Goal: Information Seeking & Learning: Learn about a topic

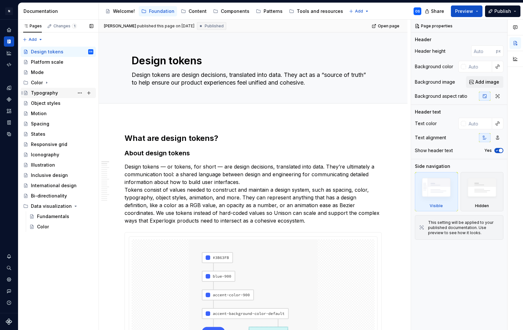
click at [49, 91] on div "Typography" at bounding box center [44, 93] width 27 height 6
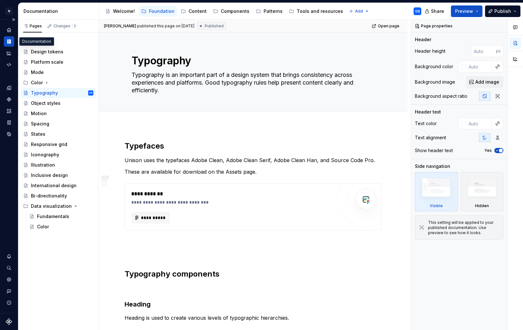
click at [9, 40] on icon "Documentation" at bounding box center [9, 42] width 2 height 4
click at [10, 97] on icon "Components" at bounding box center [9, 100] width 6 height 6
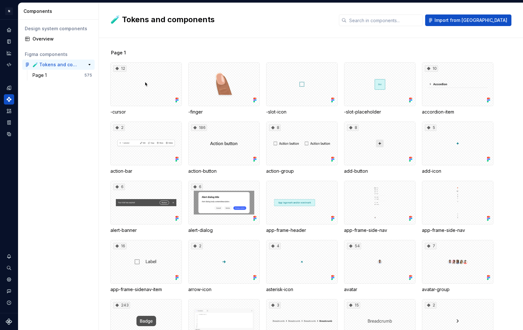
click at [58, 65] on div "🧪 Tokens and components" at bounding box center [56, 64] width 48 height 6
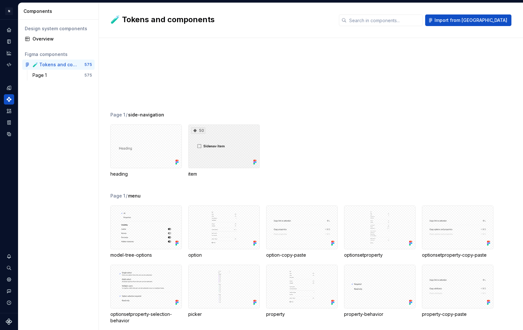
scroll to position [7205, 0]
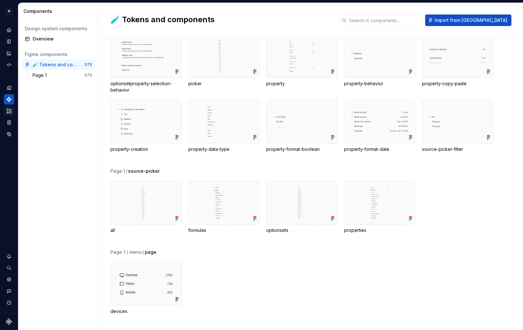
click at [11, 110] on icon "Assets" at bounding box center [9, 111] width 6 height 6
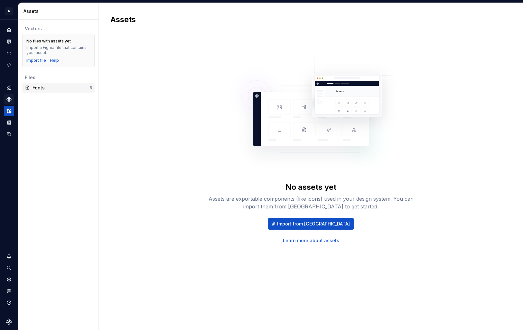
click at [38, 91] on div "Fonts" at bounding box center [60, 88] width 57 height 6
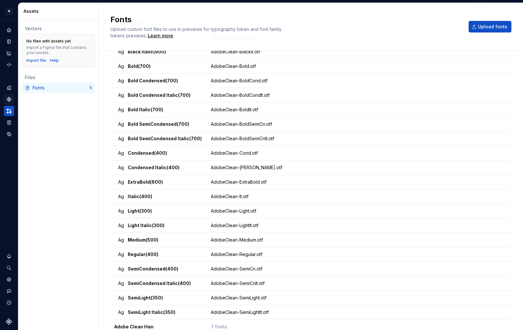
scroll to position [509, 0]
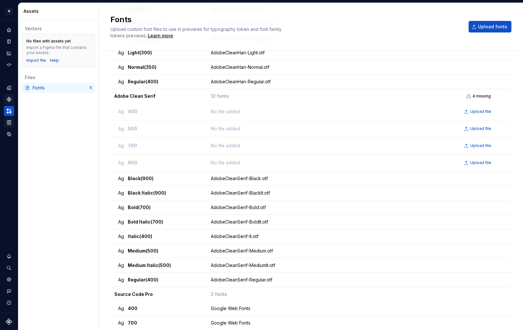
click at [10, 125] on icon "Storybook stories" at bounding box center [9, 123] width 6 height 6
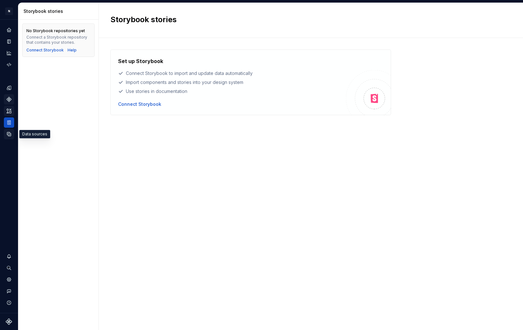
click at [11, 134] on icon "Data sources" at bounding box center [9, 134] width 4 height 4
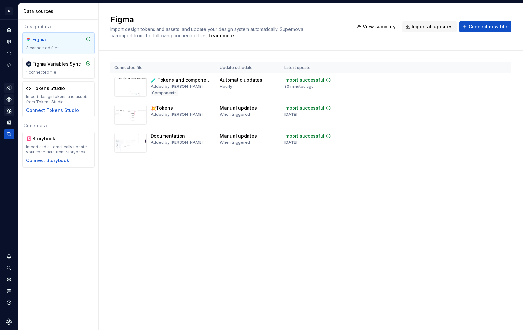
click at [9, 85] on icon "Design tokens" at bounding box center [9, 88] width 6 height 6
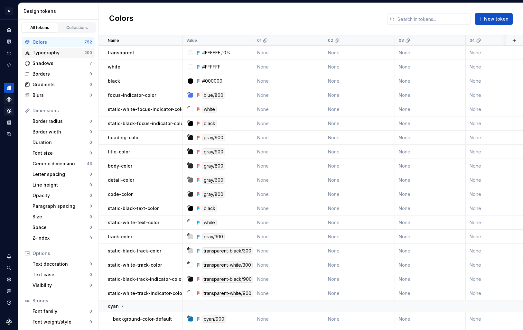
click at [45, 56] on div "Typography 200" at bounding box center [58, 53] width 72 height 10
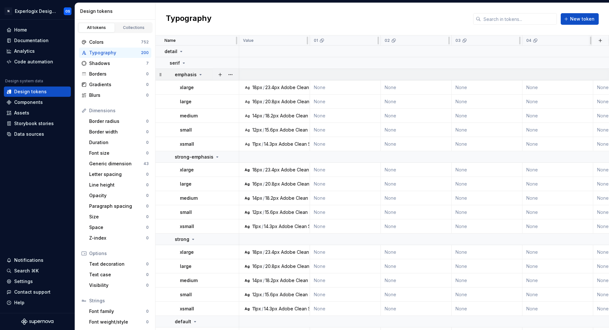
click at [198, 75] on icon at bounding box center [200, 74] width 5 height 5
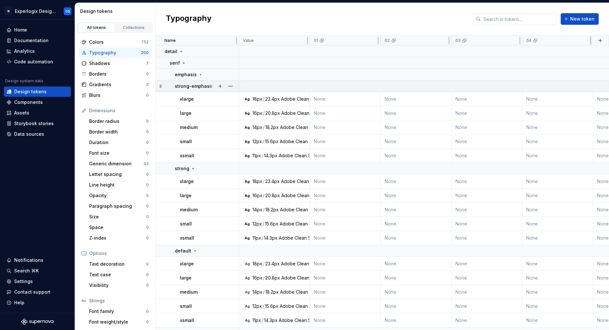
click at [208, 86] on p "strong-emphasis" at bounding box center [194, 86] width 39 height 6
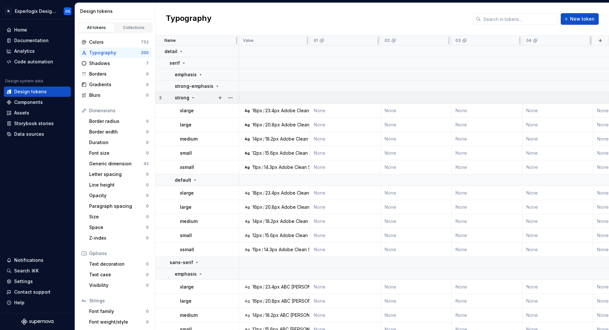
click at [187, 98] on p "strong" at bounding box center [182, 98] width 14 height 6
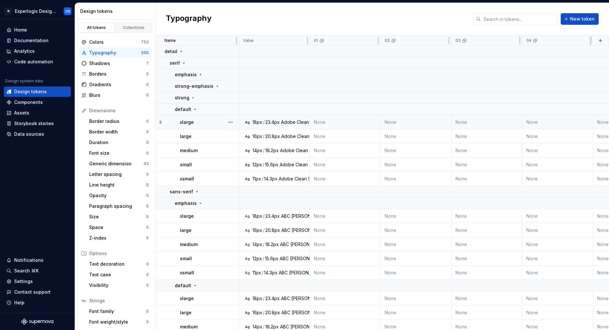
click at [191, 122] on p "xlarge" at bounding box center [187, 122] width 14 height 6
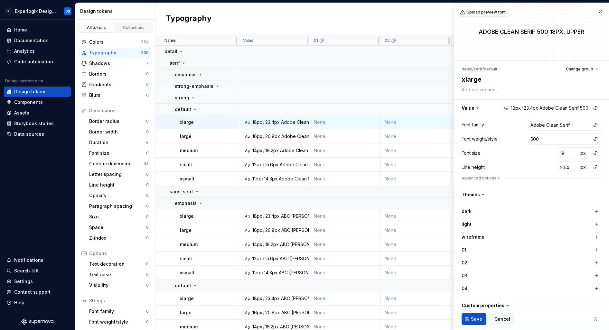
type textarea "*"
click at [522, 12] on button "button" at bounding box center [600, 11] width 9 height 9
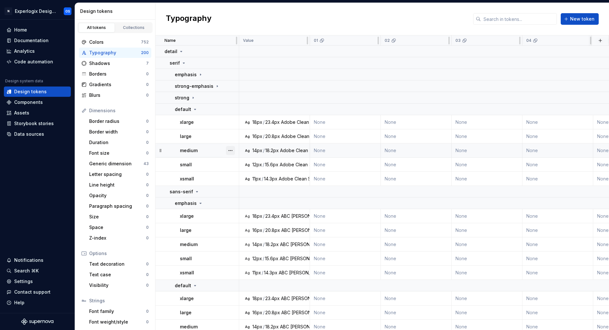
scroll to position [27, 0]
